Goal: Task Accomplishment & Management: Use online tool/utility

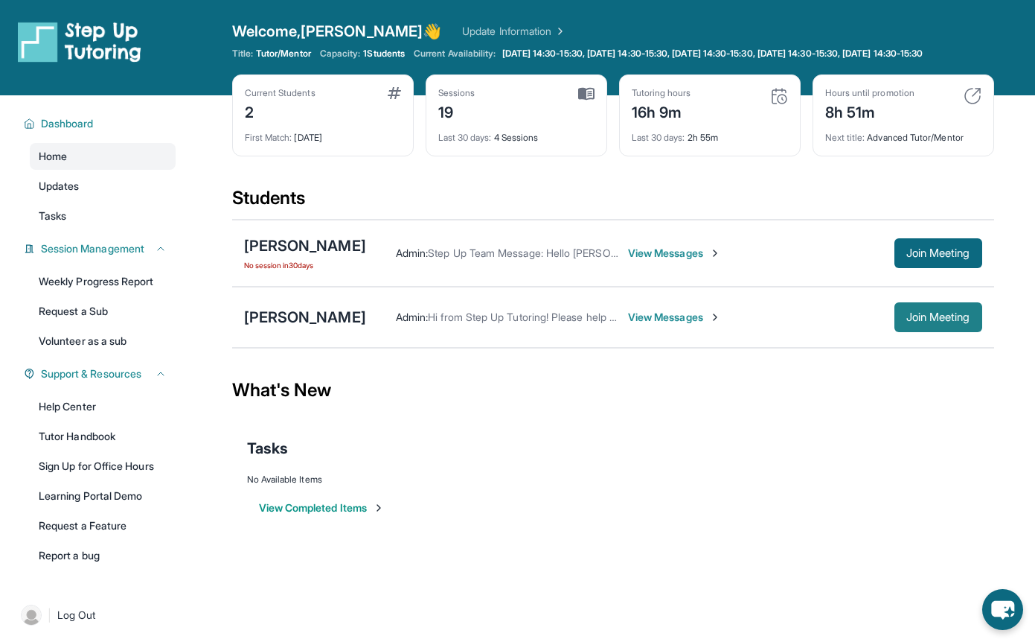
click at [936, 321] on span "Join Meeting" at bounding box center [938, 317] width 64 height 9
